Goal: Information Seeking & Learning: Learn about a topic

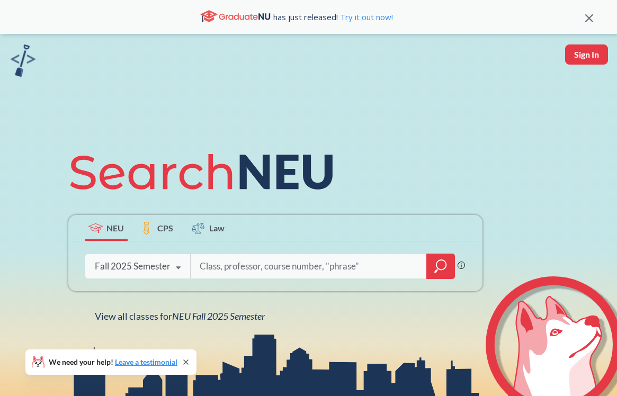
scroll to position [60, 0]
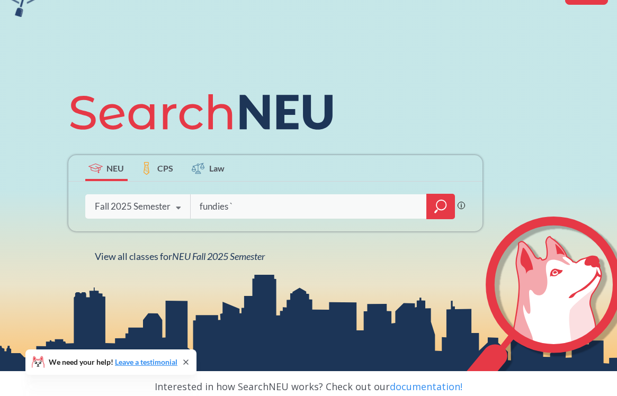
type input "fundies `"
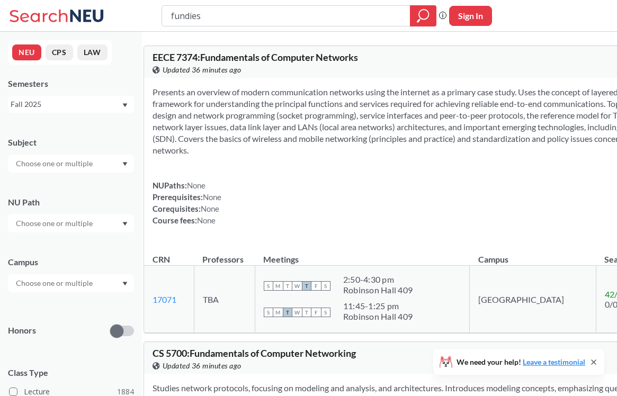
type input "fundies 1"
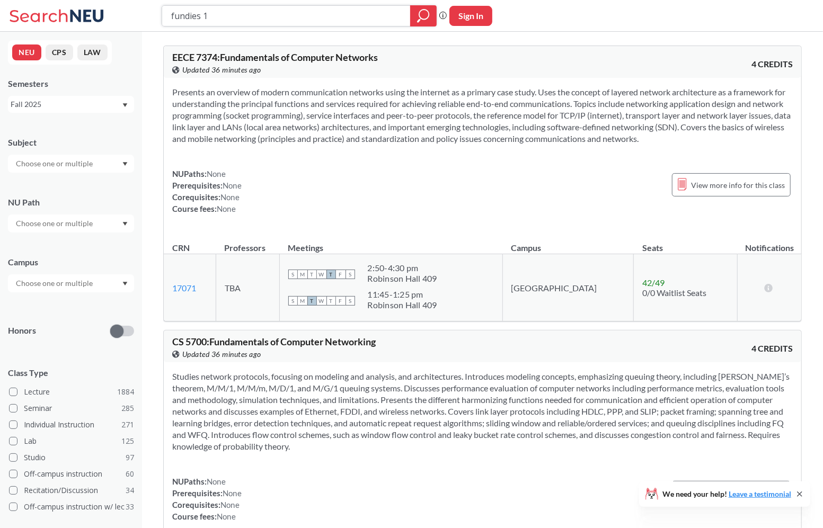
drag, startPoint x: 217, startPoint y: 19, endPoint x: 133, endPoint y: 19, distance: 84.3
click at [133, 19] on div "fundies 1 Phrase search guarantees the exact search appears in the results. Ex.…" at bounding box center [411, 16] width 823 height 32
type input "ochem"
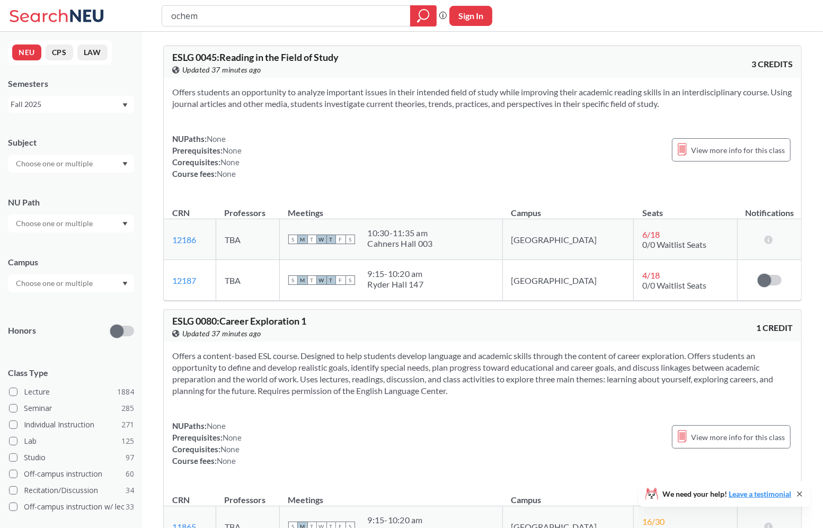
drag, startPoint x: 218, startPoint y: 22, endPoint x: 137, endPoint y: 21, distance: 81.1
click at [137, 21] on div "ochem Phrase search guarantees the exact search appears in the results. Ex. If …" at bounding box center [411, 16] width 823 height 32
type input "orgo"
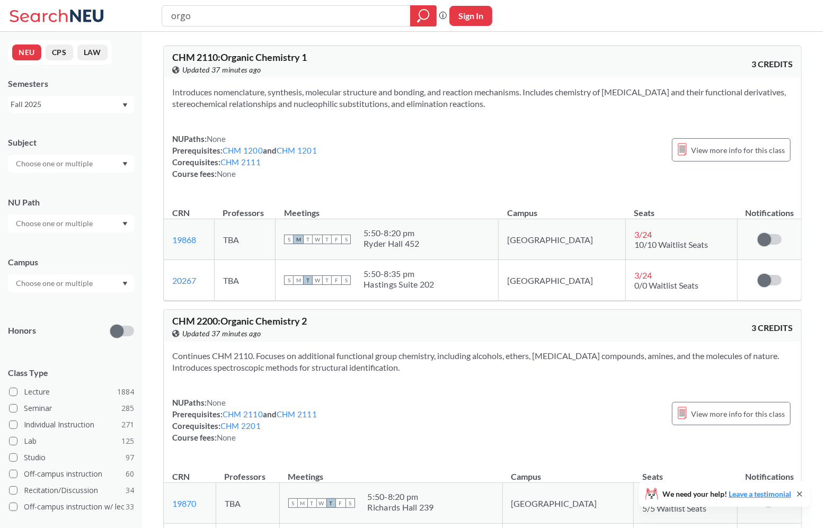
click at [562, 18] on div "orgo Phrase search guarantees the exact search appears in the results. Ex. If y…" at bounding box center [411, 16] width 823 height 32
click at [205, 56] on span "CHM 2110 : Organic Chemistry 1" at bounding box center [239, 57] width 135 height 12
click at [247, 61] on span "CHM 2110 : Organic Chemistry 1" at bounding box center [239, 57] width 135 height 12
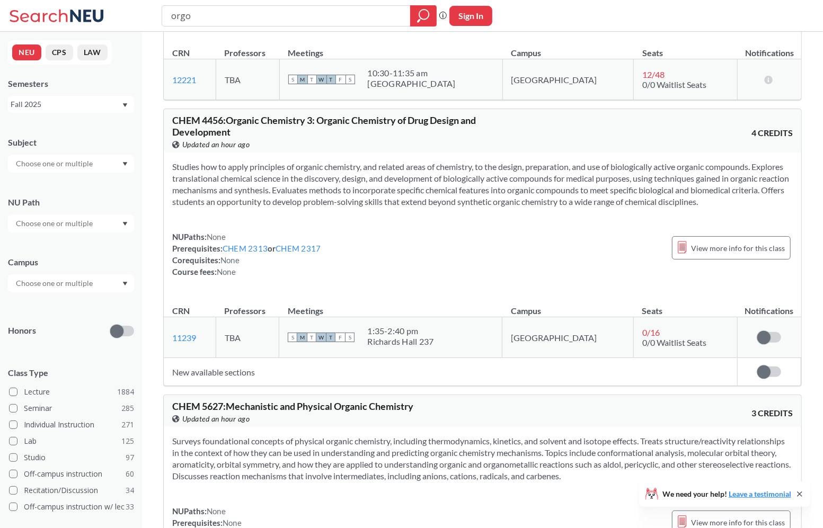
scroll to position [1446, 0]
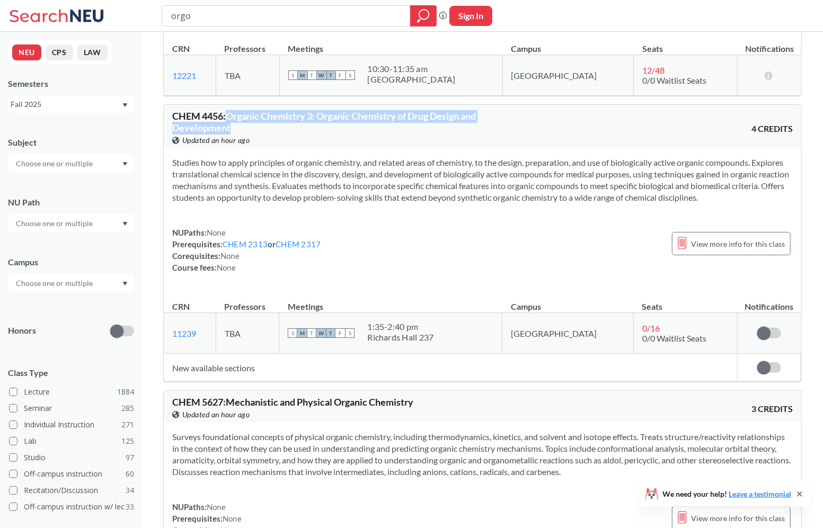
drag, startPoint x: 227, startPoint y: 110, endPoint x: 297, endPoint y: 126, distance: 71.7
click at [297, 126] on div "CHEM 4456 : Organic Chemistry 3: Organic Chemistry of Drug Design and Developme…" at bounding box center [327, 128] width 311 height 35
copy span "Organic Chemistry 3: Organic Chemistry of Drug Design and Development"
click at [419, 176] on section "Studies how to apply principles of organic chemistry, and related areas of chem…" at bounding box center [482, 180] width 621 height 47
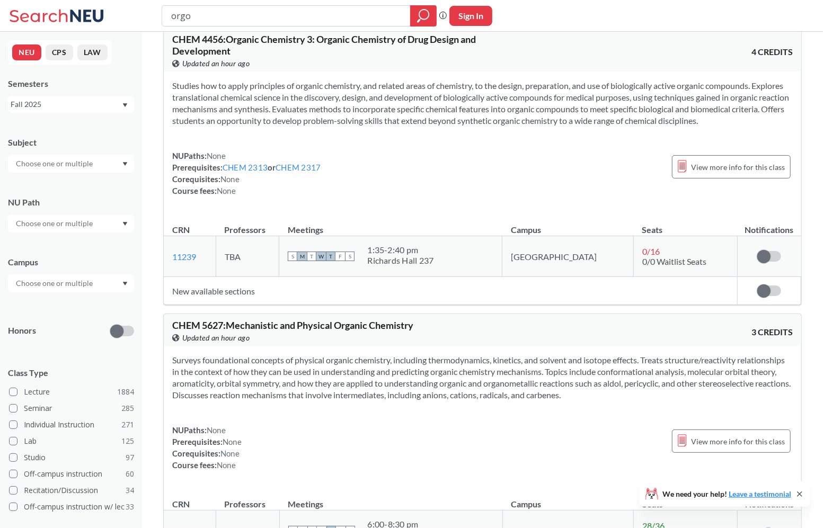
scroll to position [1546, 0]
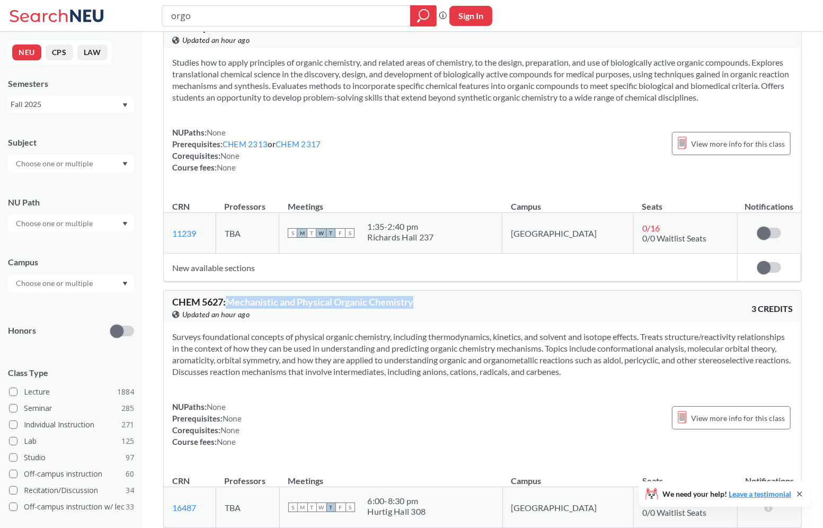
drag, startPoint x: 436, startPoint y: 296, endPoint x: 228, endPoint y: 296, distance: 208.3
click at [228, 297] on div "CHEM 5627 : Mechanistic and Physical Organic Chemistry View this course on Bann…" at bounding box center [327, 308] width 311 height 23
copy span "Mechanistic and Physical Organic Chemistry"
click at [617, 304] on div "CHEM 5627 : Mechanistic and Physical Organic Chemistry View this course on Bann…" at bounding box center [483, 307] width 638 height 32
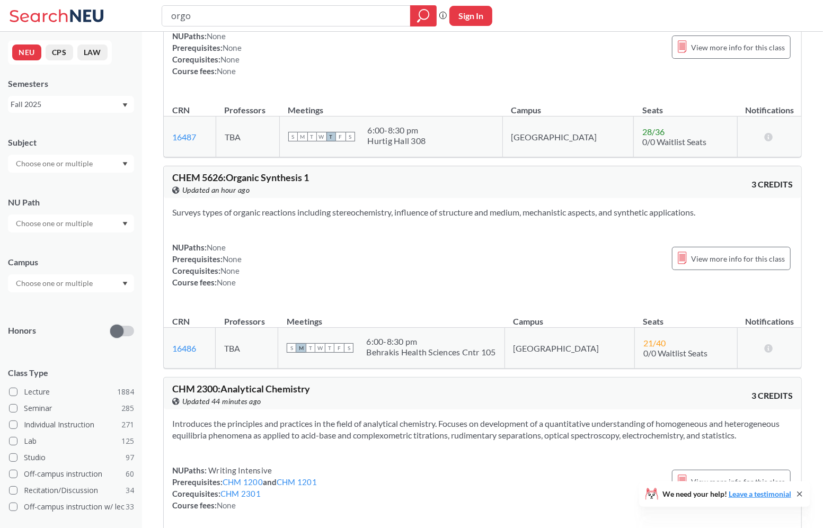
scroll to position [1918, 0]
drag, startPoint x: 343, startPoint y: 171, endPoint x: 226, endPoint y: 171, distance: 116.6
click at [226, 171] on div "CHEM 5626 : Organic Synthesis 1 View this course on Banner. Updated an hour ago" at bounding box center [327, 182] width 311 height 23
click at [275, 170] on span "CHEM 5626 : Organic Synthesis 1" at bounding box center [240, 176] width 137 height 12
drag, startPoint x: 323, startPoint y: 171, endPoint x: 229, endPoint y: 171, distance: 94.3
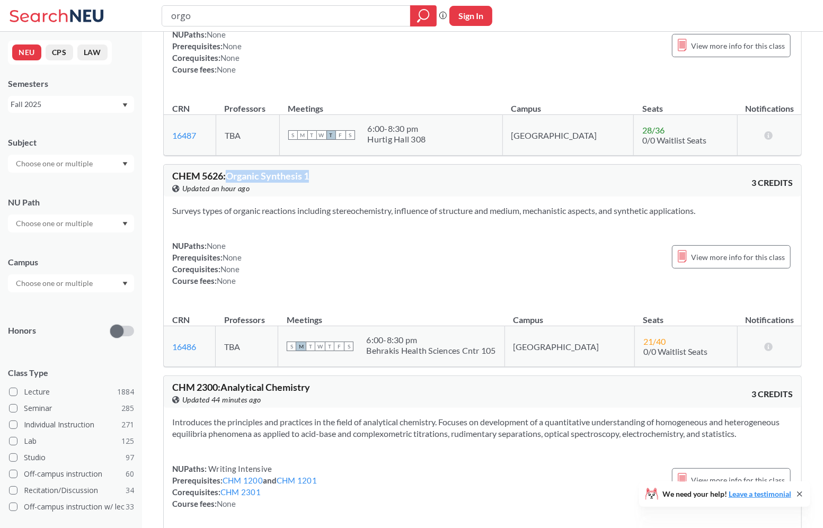
click at [229, 171] on div "CHEM 5626 : Organic Synthesis 1 View this course on Banner. Updated an hour ago" at bounding box center [327, 182] width 311 height 23
copy span "Organic Synthesis 1"
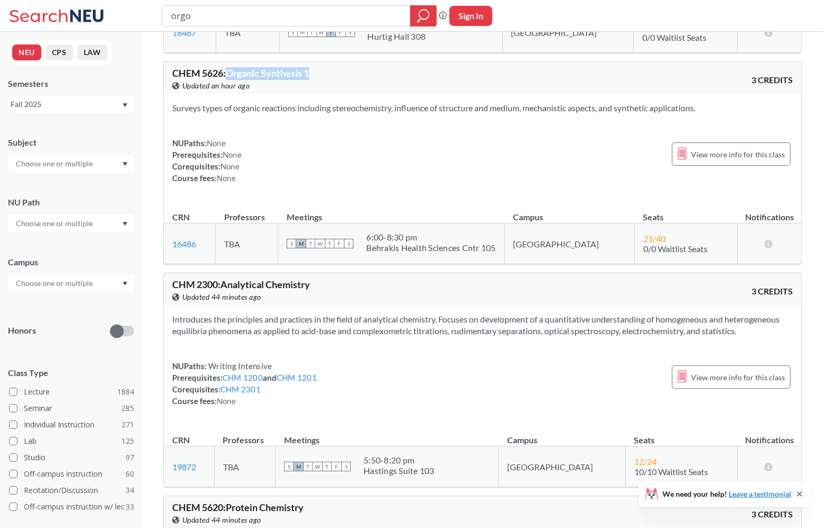
scroll to position [2030, 0]
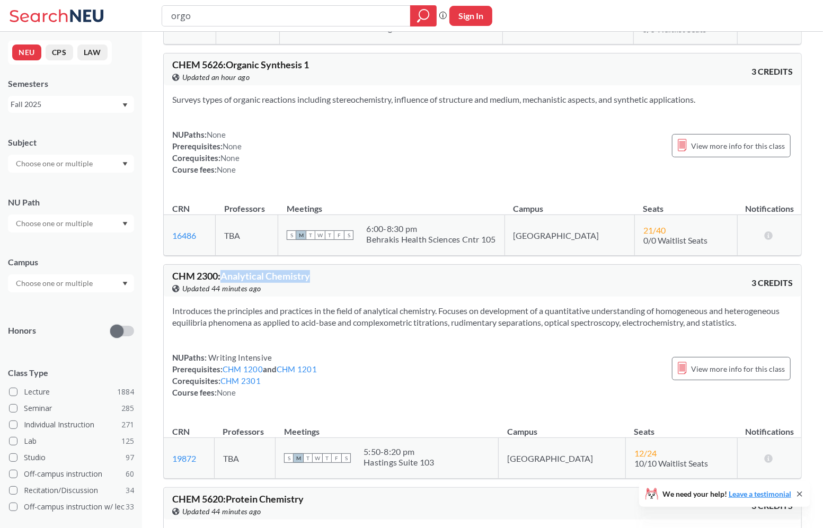
drag, startPoint x: 322, startPoint y: 269, endPoint x: 225, endPoint y: 268, distance: 97.0
click at [225, 271] on div "CHM 2300 : Analytical Chemistry View this course on Banner. Updated 44 minutes …" at bounding box center [327, 282] width 311 height 23
copy span "Analytical Chemistry"
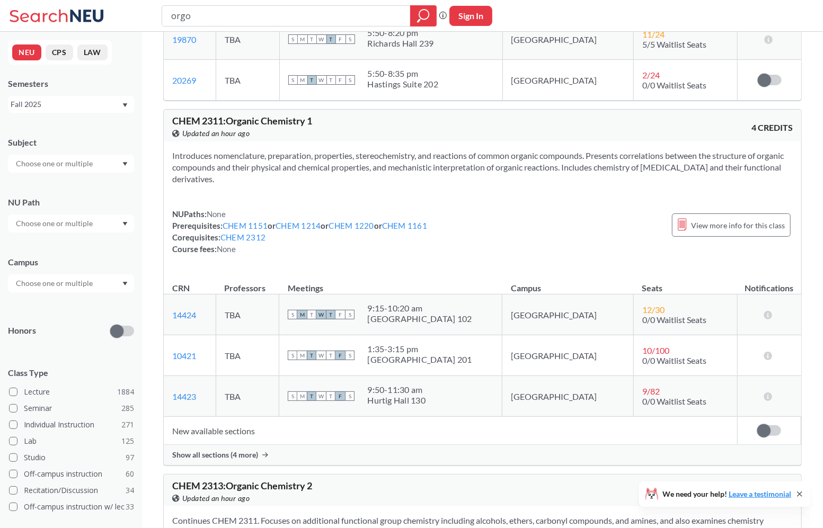
scroll to position [468, 0]
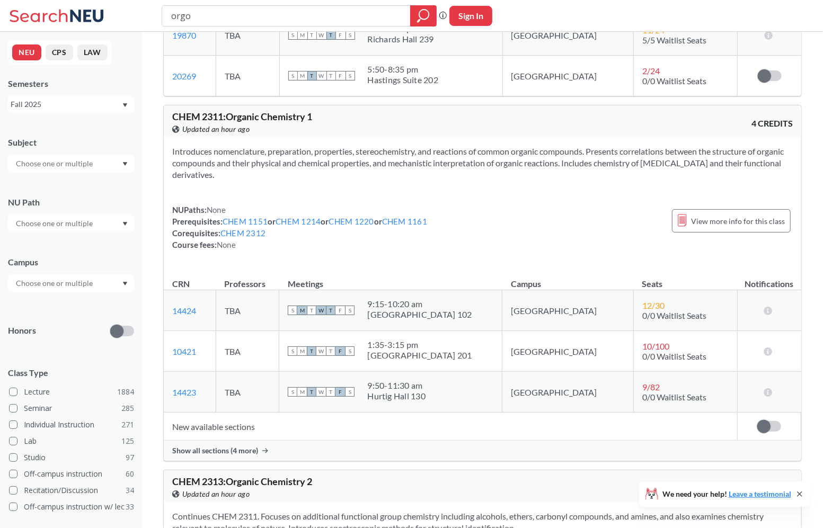
click at [260, 115] on span "CHEM 2311 : Organic Chemistry 1" at bounding box center [242, 117] width 140 height 12
click at [617, 215] on span "View more info for this class" at bounding box center [738, 221] width 94 height 13
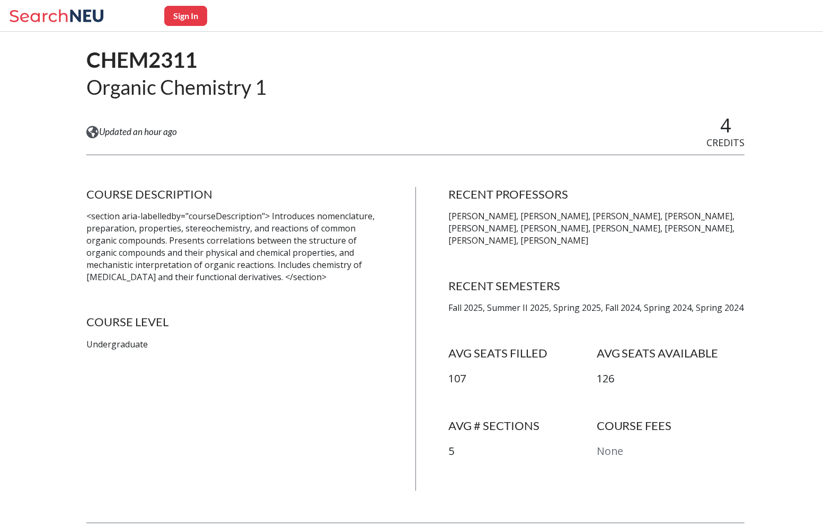
scroll to position [79, 0]
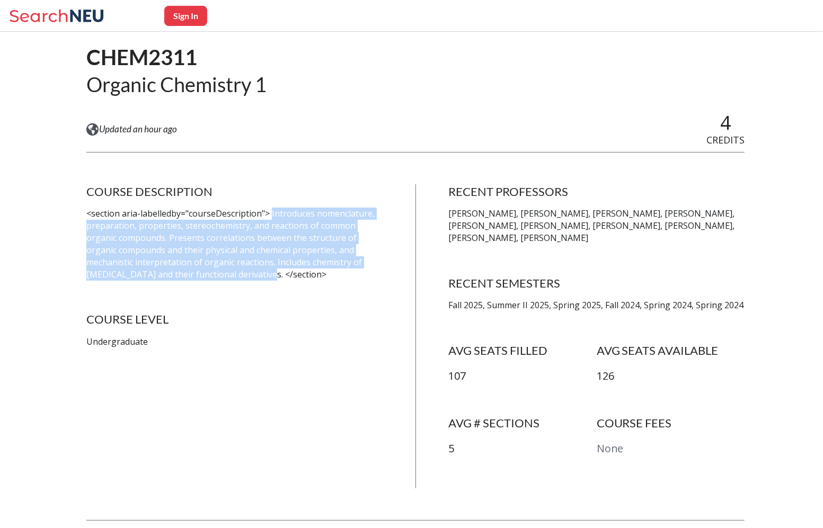
drag, startPoint x: 271, startPoint y: 214, endPoint x: 268, endPoint y: 273, distance: 59.4
click at [268, 273] on p "<section aria-labelledby="courseDescription"> Introduces nomenclature, preparat…" at bounding box center [234, 244] width 296 height 73
copy p "Introduces nomenclature, preparation, properties, stereochemistry, and reaction…"
click at [314, 241] on p "<section aria-labelledby="courseDescription"> Introduces nomenclature, preparat…" at bounding box center [234, 244] width 296 height 73
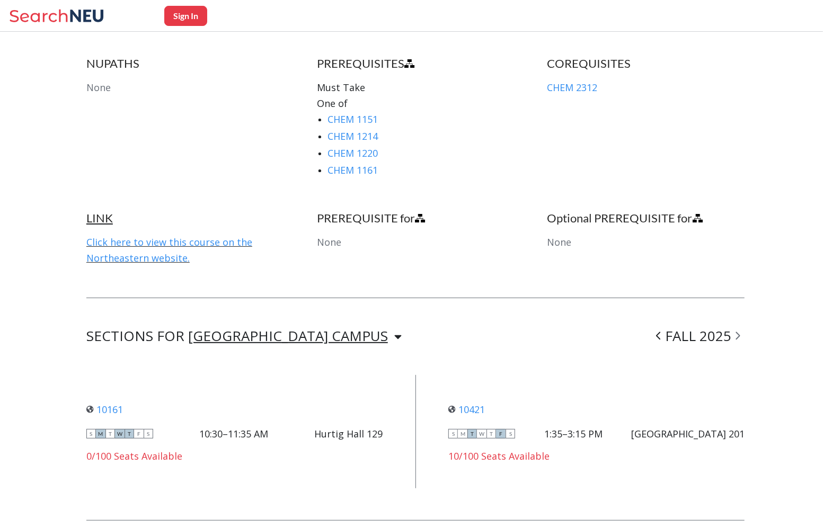
scroll to position [645, 0]
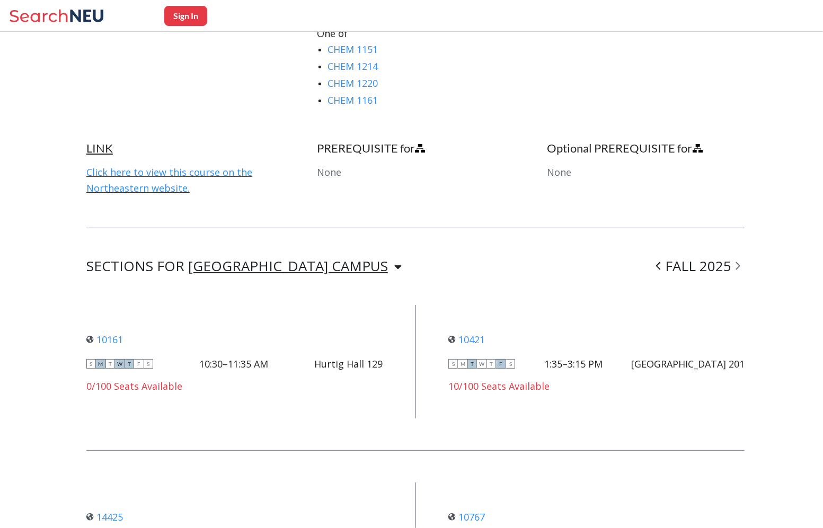
click at [300, 268] on div "[GEOGRAPHIC_DATA] CAMPUS [GEOGRAPHIC_DATA] CAMPUS" at bounding box center [295, 266] width 214 height 13
click at [617, 266] on icon at bounding box center [658, 266] width 5 height 11
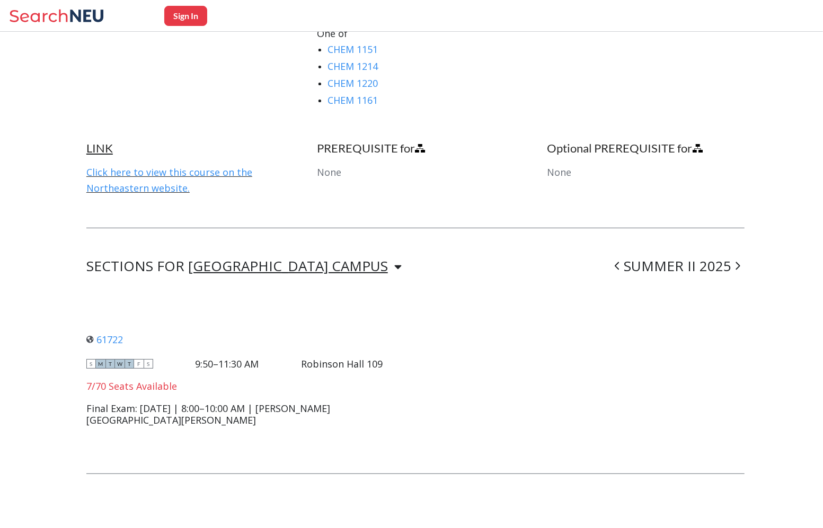
click at [617, 268] on icon at bounding box center [738, 266] width 5 height 11
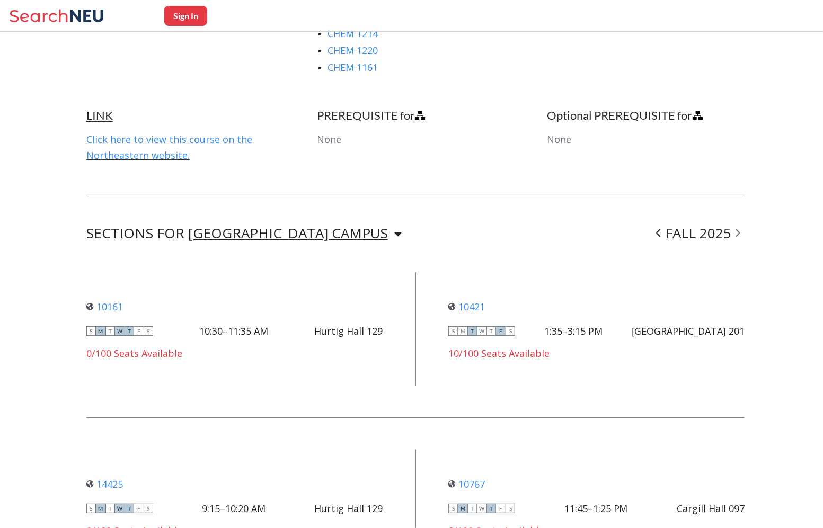
scroll to position [676, 0]
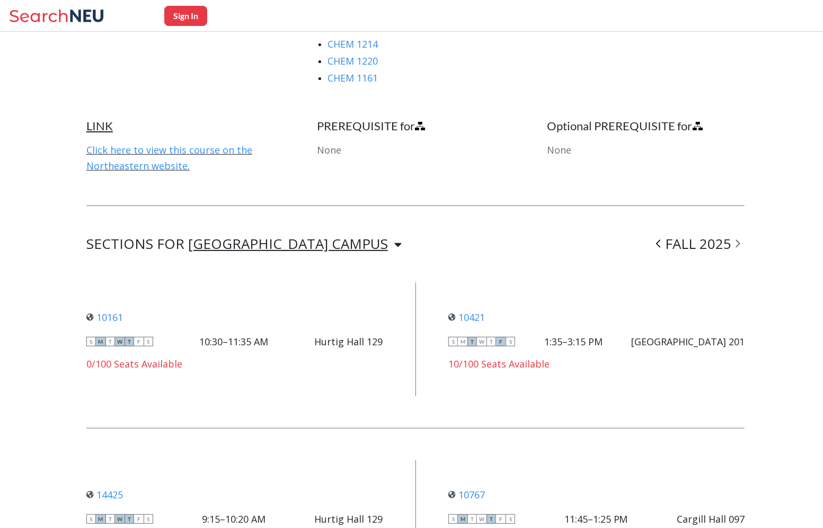
click at [205, 296] on div "10161 View this section on Banner. S M T W T F S 10:30–11:35 AM [PERSON_NAME] […" at bounding box center [415, 339] width 658 height 113
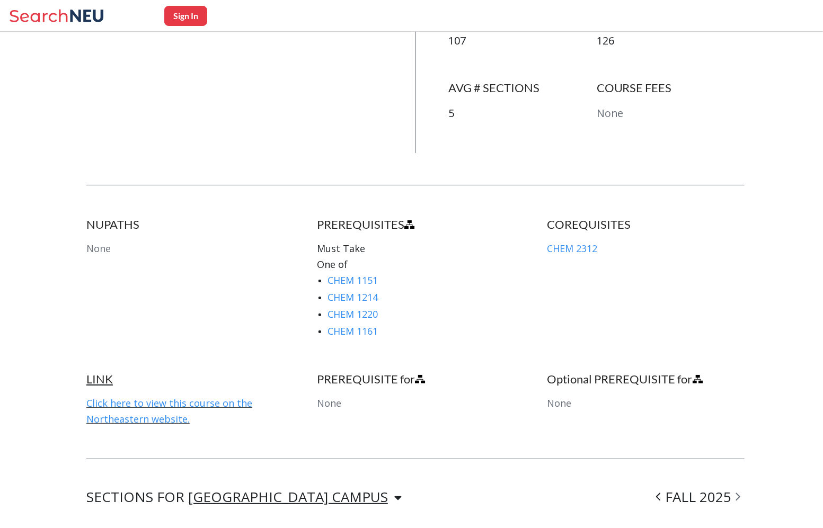
scroll to position [418, 0]
